Goal: Task Accomplishment & Management: Complete application form

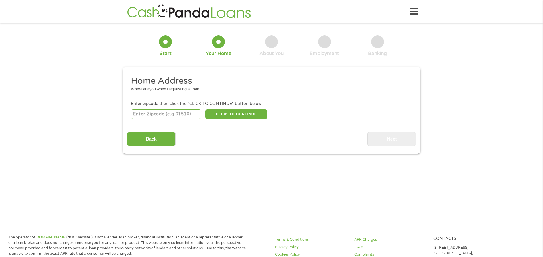
click at [163, 110] on input "number" at bounding box center [166, 114] width 70 height 10
type input "25523"
select select "[US_STATE]"
click at [236, 118] on button "CLICK TO CONTINUE" at bounding box center [236, 114] width 62 height 10
type input "25523"
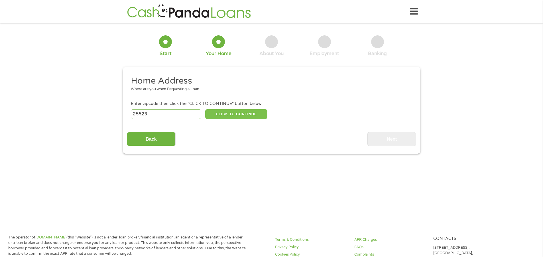
type input "Hamlin"
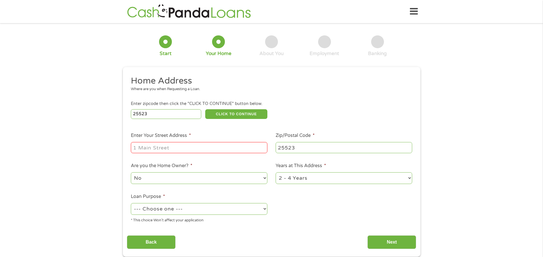
click at [211, 150] on input "Enter Your Street Address *" at bounding box center [199, 147] width 137 height 11
type input "580 Linville Drive"
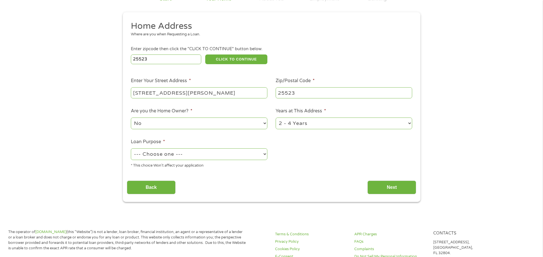
scroll to position [57, 0]
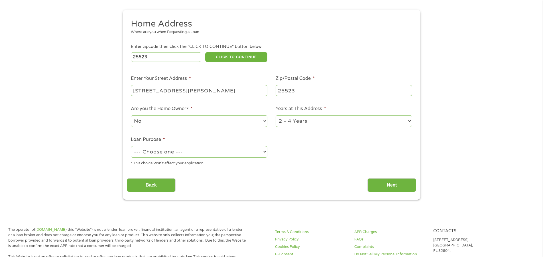
click at [308, 124] on select "1 Year or less 1 - 2 Years 2 - 4 Years Over 4 Years" at bounding box center [344, 121] width 137 height 12
select select "60months"
click at [276, 115] on select "1 Year or less 1 - 2 Years 2 - 4 Years Over 4 Years" at bounding box center [344, 121] width 137 height 12
click at [199, 120] on select "No Yes" at bounding box center [199, 121] width 137 height 12
click at [200, 120] on select "No Yes" at bounding box center [199, 121] width 137 height 12
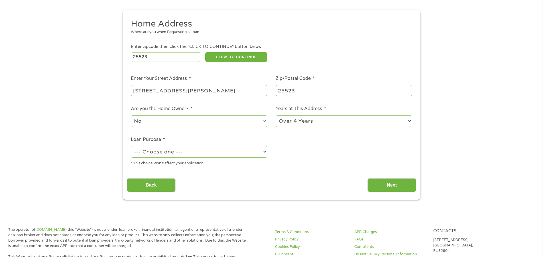
click at [200, 152] on select "--- Choose one --- Pay Bills Debt Consolidation Home Improvement Major Purchase…" at bounding box center [199, 152] width 137 height 12
select select "shorttermcash"
click at [131, 146] on select "--- Choose one --- Pay Bills Debt Consolidation Home Improvement Major Purchase…" at bounding box center [199, 152] width 137 height 12
click at [397, 183] on input "Next" at bounding box center [391, 185] width 49 height 14
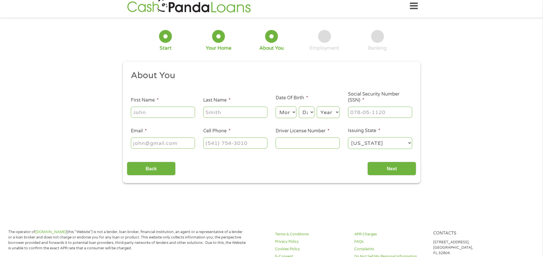
scroll to position [0, 0]
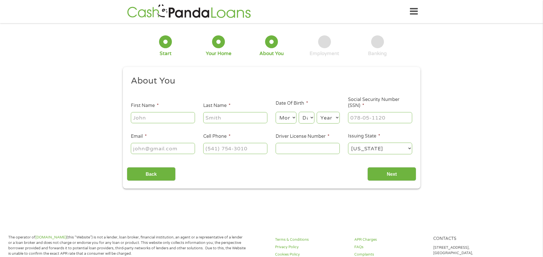
click at [155, 116] on input "First Name *" at bounding box center [163, 117] width 64 height 11
type input "Traci"
type input "McComas"
type input "tracijade93@gmail.com"
type input "(304) 550-5344"
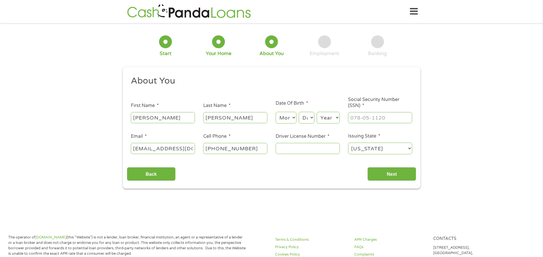
click at [292, 117] on select "Month 1 2 3 4 5 6 7 8 9 10 11 12" at bounding box center [286, 118] width 21 height 12
select select "10"
click at [276, 112] on select "Month 1 2 3 4 5 6 7 8 9 10 11 12" at bounding box center [286, 118] width 21 height 12
click at [307, 118] on select "Day 1 2 3 4 5 6 7 8 9 10 11 12 13 14 15 16 17 18 19 20 21 22 23 24 25 26 27 28 …" at bounding box center [306, 118] width 15 height 12
select select "13"
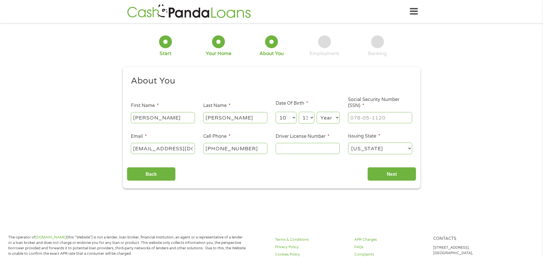
click at [299, 112] on select "Day 1 2 3 4 5 6 7 8 9 10 11 12 13 14 15 16 17 18 19 20 21 22 23 24 25 26 27 28 …" at bounding box center [306, 118] width 15 height 12
click at [324, 119] on select "Year 2007 2006 2005 2004 2003 2002 2001 2000 1999 1998 1997 1996 1995 1994 1993…" at bounding box center [328, 118] width 23 height 12
select select "1993"
click at [317, 112] on select "Year 2007 2006 2005 2004 2003 2002 2001 2000 1999 1998 1997 1996 1995 1994 1993…" at bounding box center [328, 118] width 23 height 12
click at [367, 120] on input "___-__-____" at bounding box center [380, 117] width 64 height 11
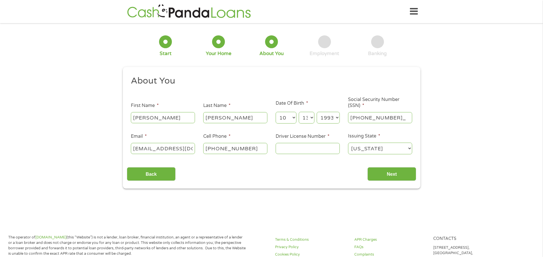
type input "235-41-0275"
click at [316, 153] on input "Driver License Number *" at bounding box center [308, 148] width 64 height 11
type input "f514882"
click at [392, 178] on input "Next" at bounding box center [391, 174] width 49 height 14
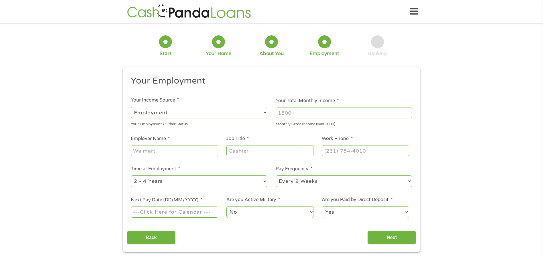
click at [299, 115] on input "Your Total Monthly Income *" at bounding box center [344, 112] width 137 height 11
type input "3000"
click at [176, 156] on input "Employer Name *" at bounding box center [174, 150] width 87 height 11
type input "WV Board of Social Work"
click at [237, 153] on input "Job Title *" at bounding box center [269, 150] width 87 height 11
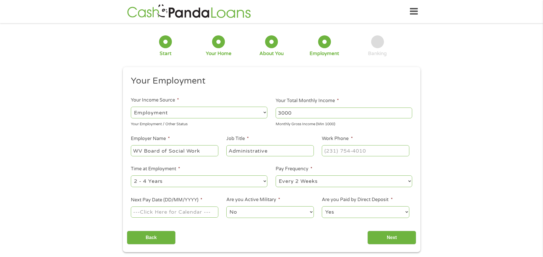
type input "Administrative"
click at [336, 154] on input "(___) ___-____" at bounding box center [365, 150] width 87 height 11
type input "(304) 400-4980"
click at [235, 182] on select "--- Choose one --- 1 Year or less 1 - 2 Years 2 - 4 Years Over 4 Years" at bounding box center [199, 181] width 137 height 12
click at [131, 175] on select "--- Choose one --- 1 Year or less 1 - 2 Years 2 - 4 Years Over 4 Years" at bounding box center [199, 181] width 137 height 12
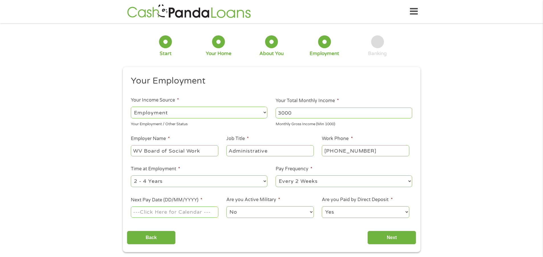
click at [284, 185] on select "--- Choose one --- Every 2 Weeks Every Week Monthly Semi-Monthly" at bounding box center [344, 181] width 137 height 12
click at [175, 215] on input "Next Pay Date (DD/MM/YYYY) *" at bounding box center [174, 211] width 87 height 11
click at [161, 211] on input "10/10/2025" at bounding box center [174, 211] width 87 height 11
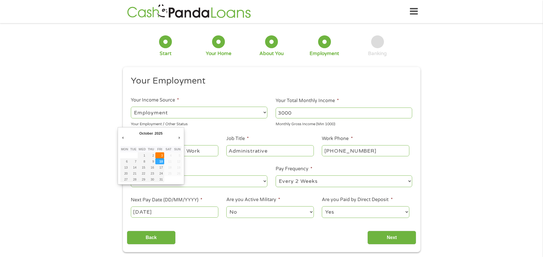
type input "03/10/2025"
click at [251, 212] on select "No Yes" at bounding box center [269, 212] width 87 height 12
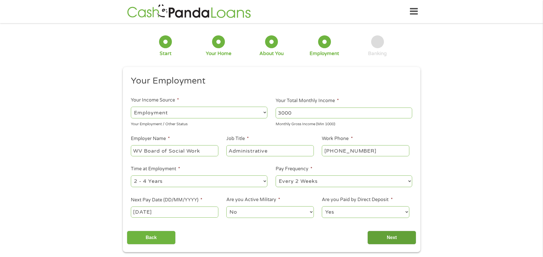
click at [387, 239] on input "Next" at bounding box center [391, 238] width 49 height 14
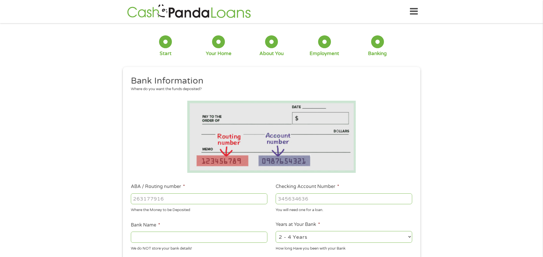
click at [183, 195] on input "ABA / Routing number *" at bounding box center [199, 198] width 137 height 11
type input "031176110"
type input "CAPITAL ONE NA"
type input "031176110"
click at [299, 205] on div at bounding box center [344, 198] width 137 height 13
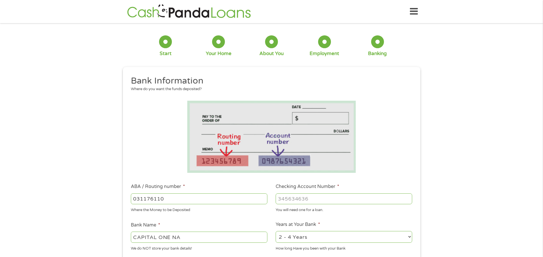
click at [300, 199] on input "Checking Account Number *" at bounding box center [344, 198] width 137 height 11
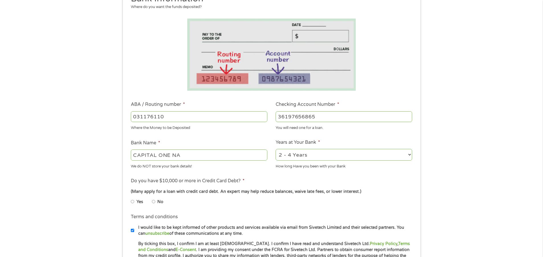
scroll to position [85, 0]
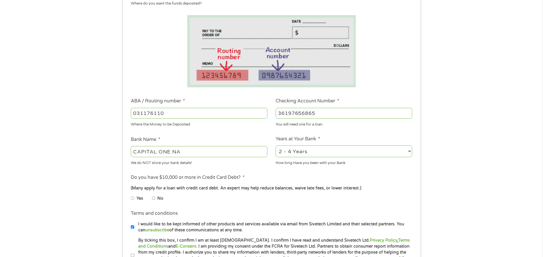
type input "36197656865"
click at [154, 198] on input "No" at bounding box center [153, 197] width 3 height 9
radio input "true"
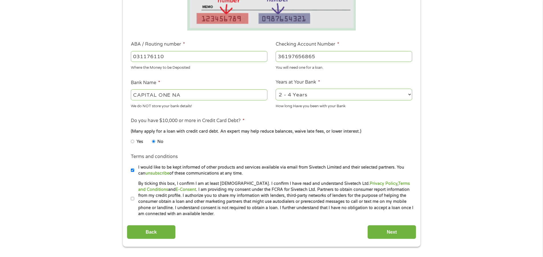
scroll to position [142, 0]
click at [127, 188] on li "Terms and conditions * By ticking this box, I confirm I am at least 18 years ol…" at bounding box center [271, 198] width 289 height 36
click at [135, 195] on label "By ticking this box, I confirm I am at least 18 years old. I confirm I have rea…" at bounding box center [274, 198] width 280 height 36
click at [134, 195] on input "By ticking this box, I confirm I am at least 18 years old. I confirm I have rea…" at bounding box center [132, 198] width 3 height 9
checkbox input "true"
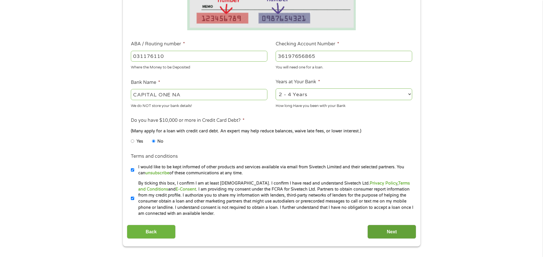
click at [400, 232] on input "Next" at bounding box center [391, 232] width 49 height 14
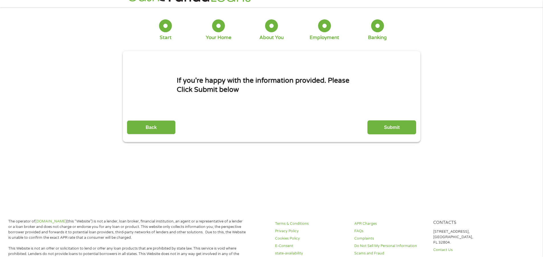
scroll to position [0, 0]
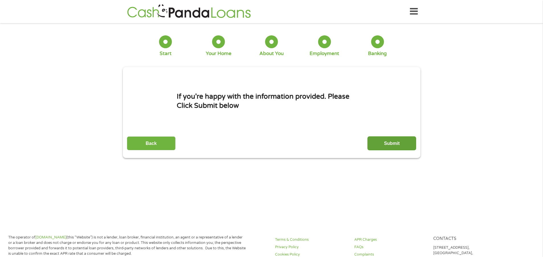
click at [394, 143] on input "Submit" at bounding box center [391, 143] width 49 height 14
